Goal: Find specific page/section: Find specific page/section

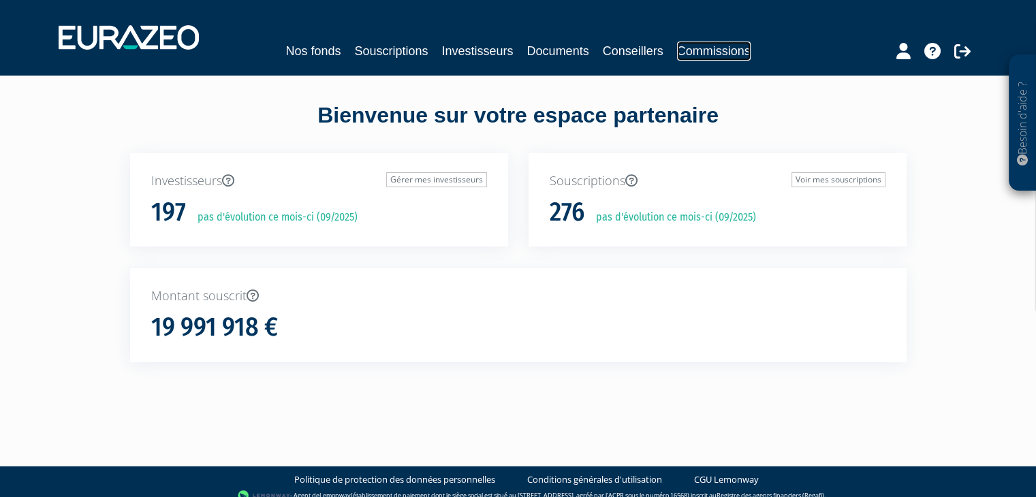
click at [697, 54] on link "Commissions" at bounding box center [714, 51] width 74 height 19
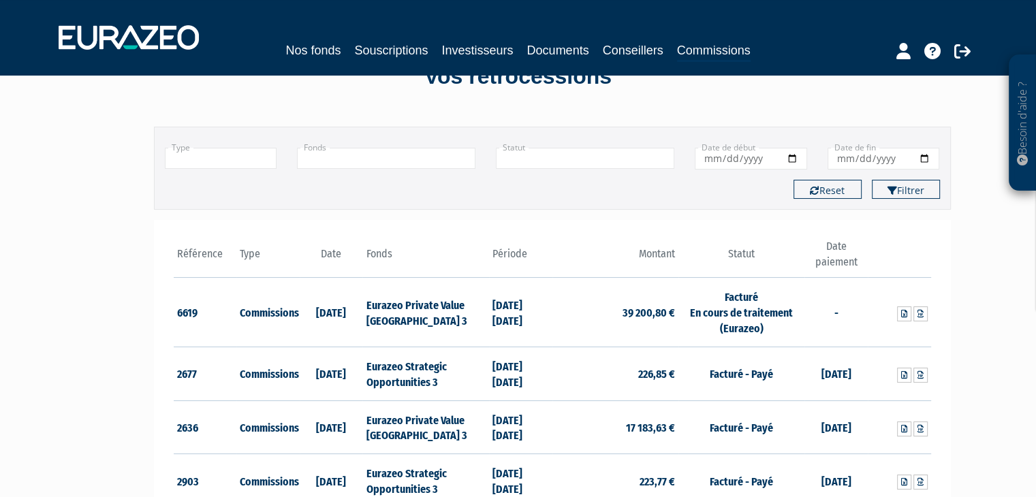
scroll to position [80, 0]
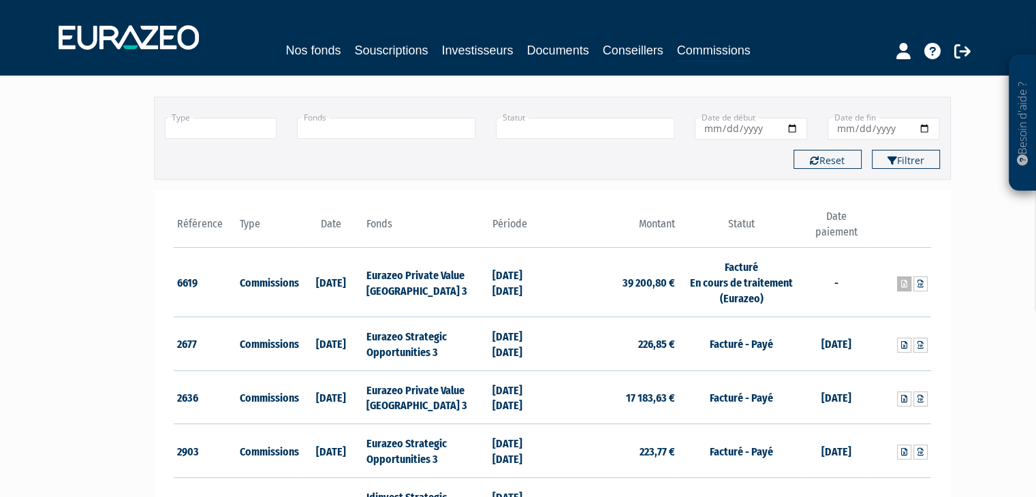
click at [910, 285] on link at bounding box center [904, 283] width 14 height 15
click at [921, 283] on icon at bounding box center [920, 284] width 6 height 8
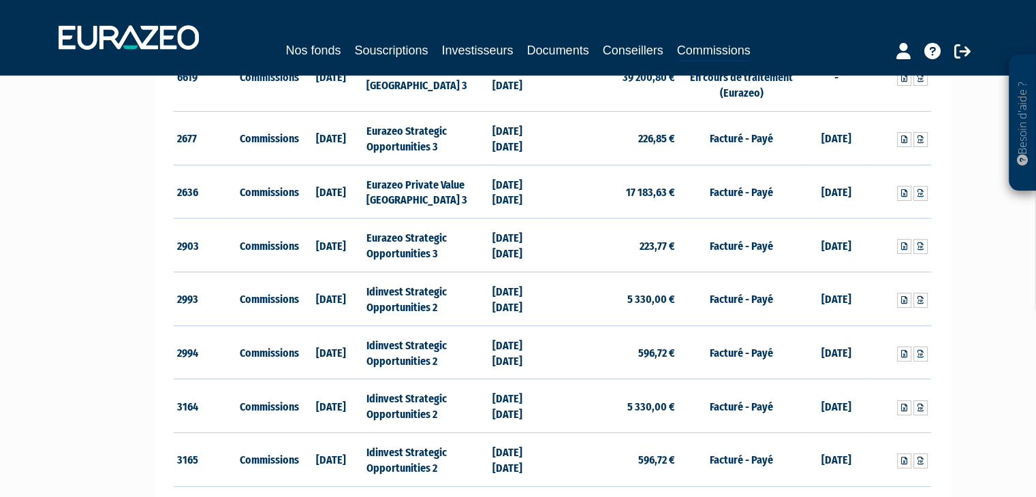
scroll to position [287, 0]
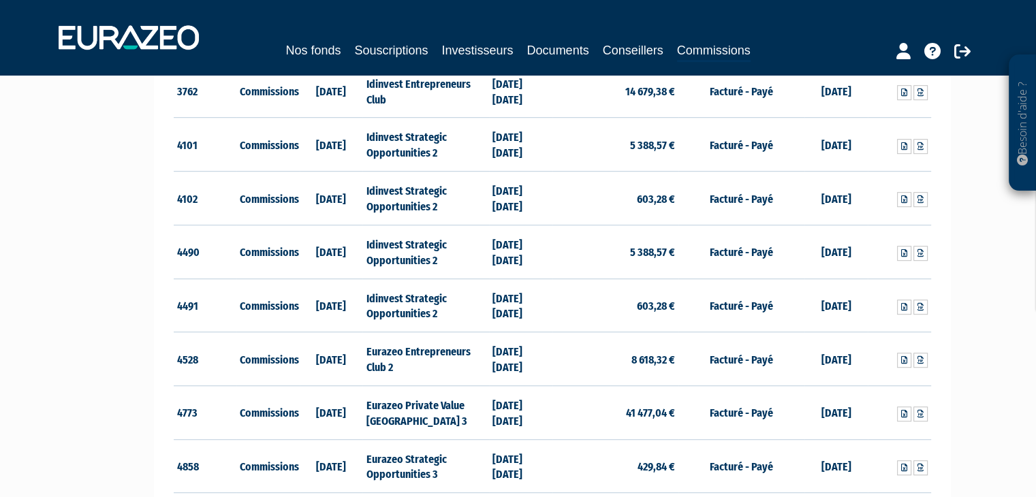
scroll to position [874, 0]
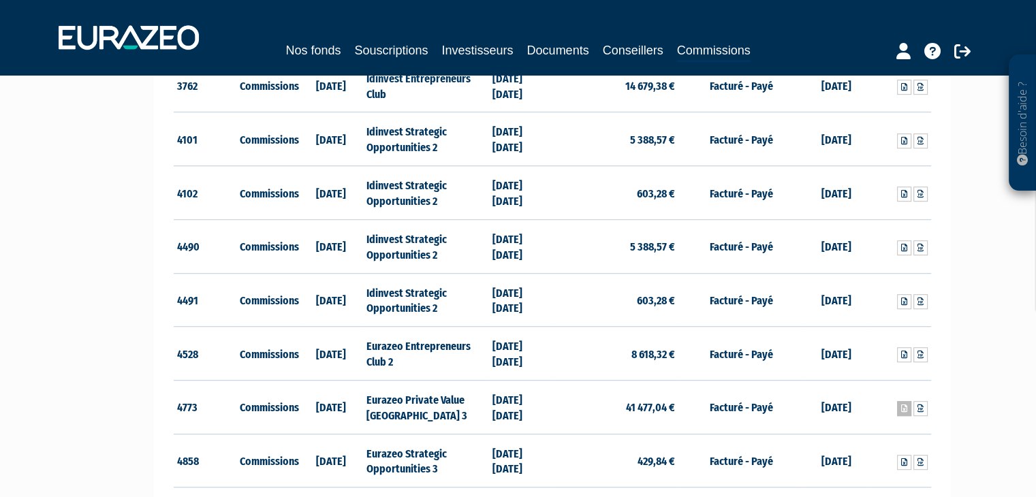
click at [905, 408] on icon at bounding box center [904, 408] width 6 height 8
